Goal: Check status: Verify the current state of an ongoing process or item

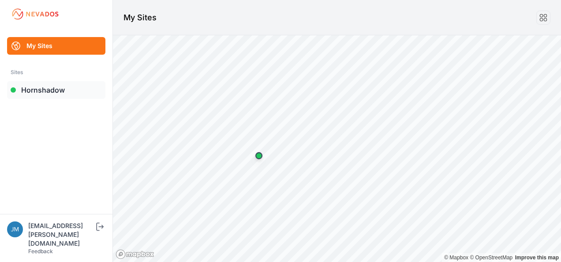
click at [49, 89] on link "Hornshadow" at bounding box center [56, 90] width 98 height 18
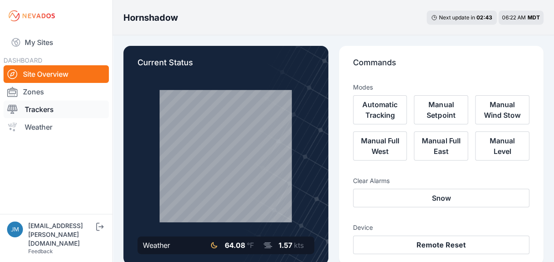
click at [39, 111] on link "Trackers" at bounding box center [56, 109] width 105 height 18
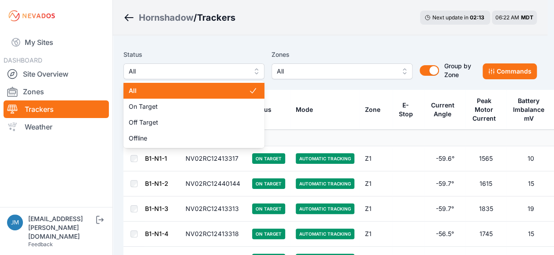
click at [254, 71] on button "All" at bounding box center [193, 71] width 141 height 16
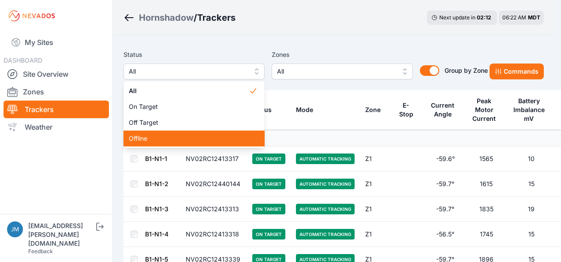
click at [138, 138] on span "Offline" at bounding box center [189, 138] width 120 height 9
